Goal: Task Accomplishment & Management: Manage account settings

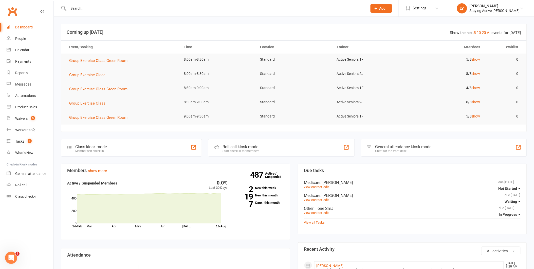
click at [77, 9] on input "text" at bounding box center [215, 8] width 297 height 7
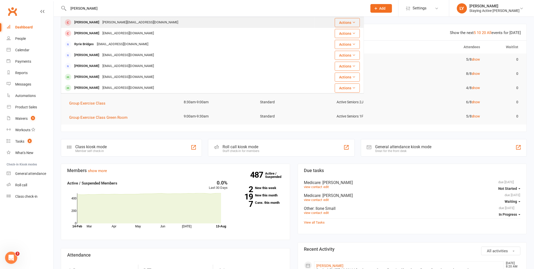
type input "[PERSON_NAME]"
click at [102, 23] on div "[PERSON_NAME][EMAIL_ADDRESS][DOMAIN_NAME]" at bounding box center [140, 22] width 79 height 7
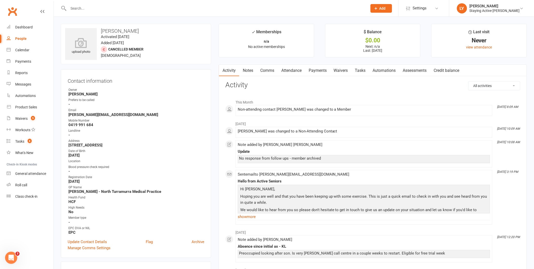
click at [98, 9] on input "text" at bounding box center [215, 8] width 297 height 7
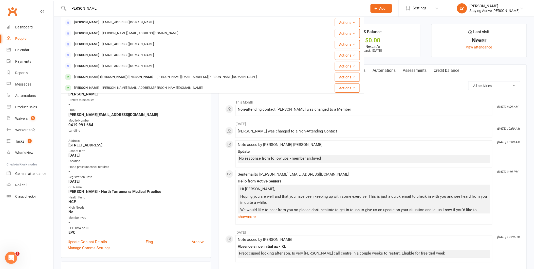
type input "[PERSON_NAME]"
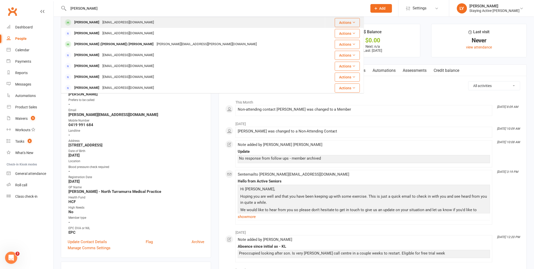
click at [105, 22] on div "[EMAIL_ADDRESS][DOMAIN_NAME]" at bounding box center [128, 22] width 55 height 7
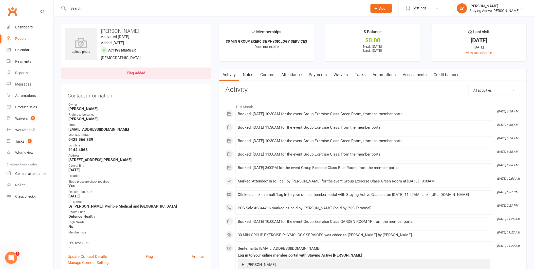
click at [250, 74] on link "Notes" at bounding box center [247, 75] width 17 height 12
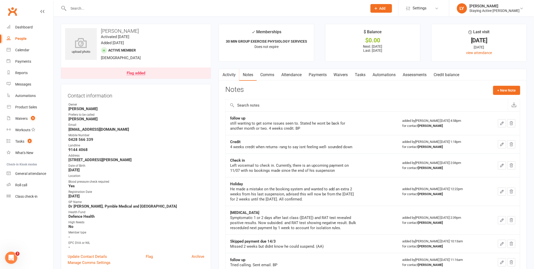
click at [224, 77] on button "button" at bounding box center [222, 74] width 6 height 11
click at [229, 78] on link "Activity" at bounding box center [229, 75] width 20 height 12
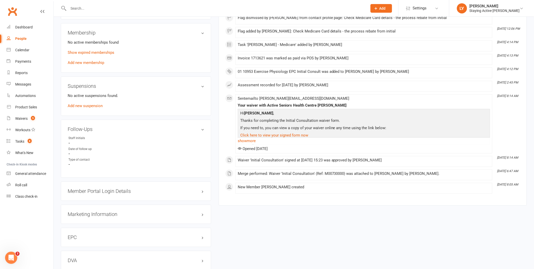
scroll to position [366, 0]
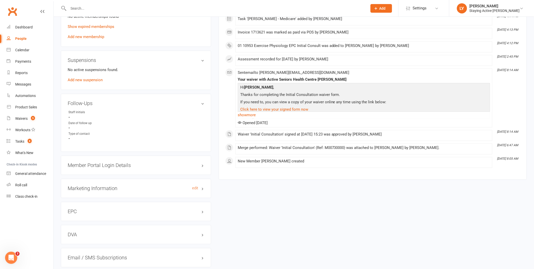
click at [99, 188] on h3 "Marketing Information edit" at bounding box center [136, 188] width 137 height 6
click at [105, 187] on h3 "Marketing Information edit" at bounding box center [136, 188] width 137 height 6
click at [279, 110] on link "Click here to view your signed form now" at bounding box center [274, 109] width 68 height 5
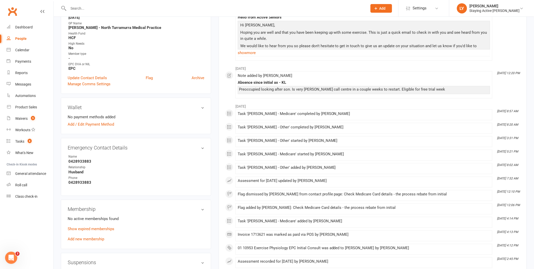
scroll to position [169, 0]
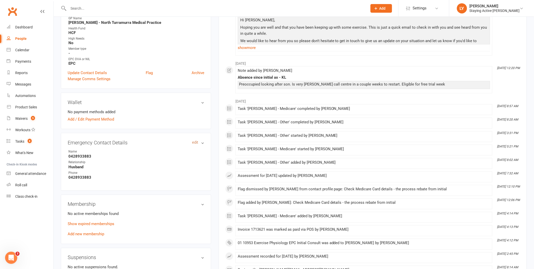
click at [194, 141] on link "edit" at bounding box center [195, 142] width 6 height 4
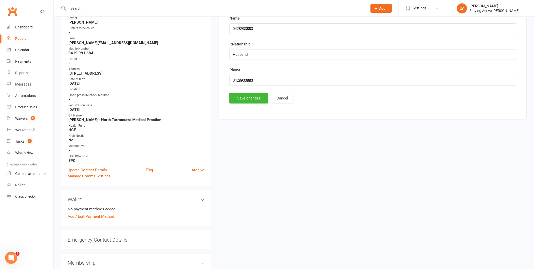
scroll to position [39, 0]
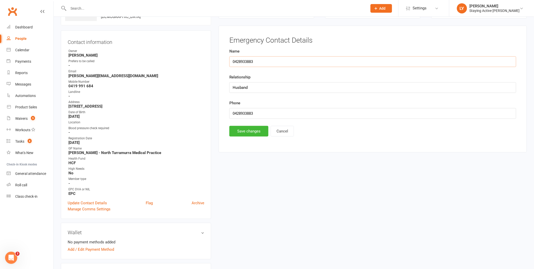
drag, startPoint x: 258, startPoint y: 62, endPoint x: 231, endPoint y: 64, distance: 26.8
click at [231, 64] on input "0428933883" at bounding box center [372, 61] width 287 height 11
type input "[PERSON_NAME]"
click at [249, 131] on button "Save changes" at bounding box center [248, 131] width 39 height 11
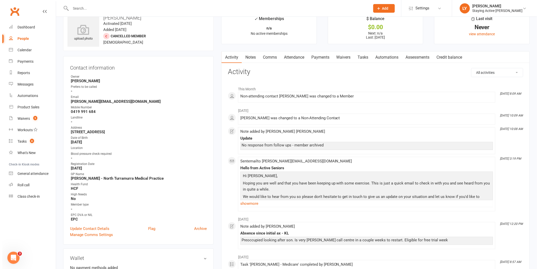
scroll to position [0, 0]
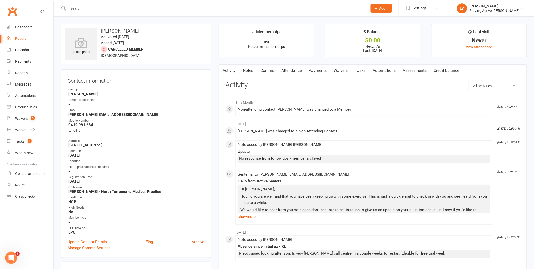
click at [112, 7] on input "text" at bounding box center [215, 8] width 297 height 7
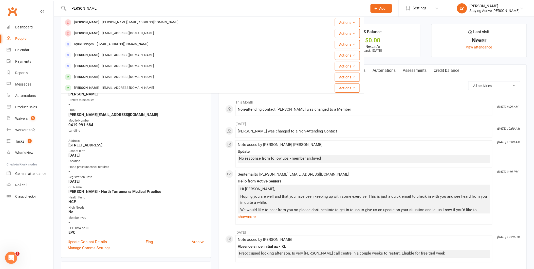
type input "[PERSON_NAME]"
drag, startPoint x: 205, startPoint y: 149, endPoint x: 74, endPoint y: 140, distance: 132.2
click at [204, 149] on div "Contact information Owner [PERSON_NAME] Prefers to be called - Email [PERSON_NA…" at bounding box center [136, 163] width 150 height 188
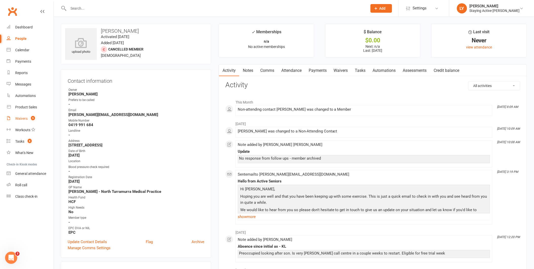
click at [35, 117] on link "Waivers 5" at bounding box center [30, 118] width 47 height 11
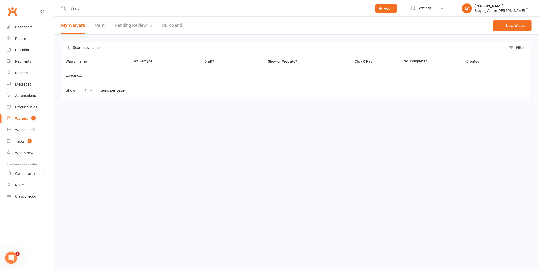
click at [131, 29] on link "Pending Review 5" at bounding box center [133, 25] width 37 height 17
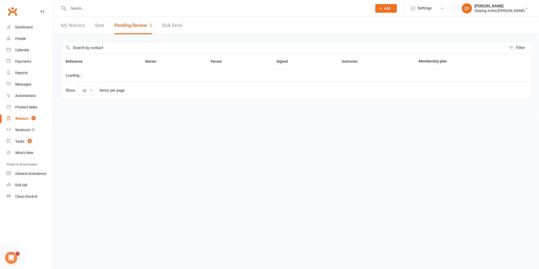
select select "25"
